Goal: Find contact information: Find contact information

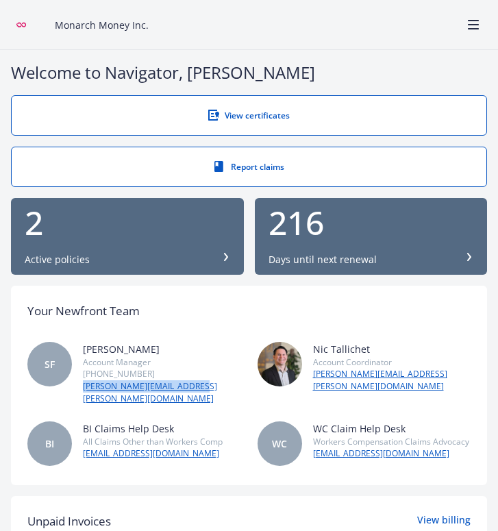
drag, startPoint x: 201, startPoint y: 386, endPoint x: 80, endPoint y: 384, distance: 120.6
click at [80, 384] on div "SF [PERSON_NAME] Account Manager [PHONE_NUMBER] [PERSON_NAME][EMAIL_ADDRESS][PE…" at bounding box center [134, 373] width 214 height 62
copy link "[PERSON_NAME][EMAIL_ADDRESS][PERSON_NAME][DOMAIN_NAME]"
